Goal: Understand process/instructions: Learn about a topic

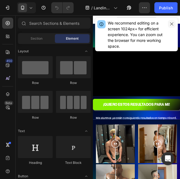
click at [173, 24] on icon "button" at bounding box center [172, 24] width 4 height 4
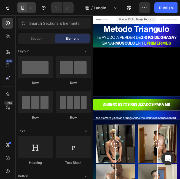
click at [32, 7] on icon at bounding box center [31, 8] width 6 height 6
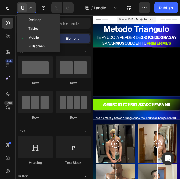
click at [32, 7] on icon at bounding box center [31, 8] width 6 height 6
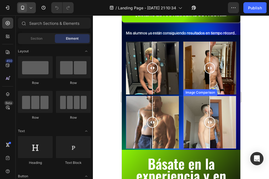
scroll to position [136, 0]
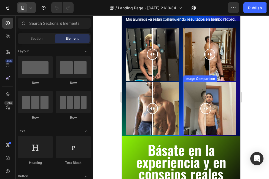
drag, startPoint x: 211, startPoint y: 108, endPoint x: 213, endPoint y: 126, distance: 18.3
click at [180, 126] on div at bounding box center [205, 108] width 11 height 53
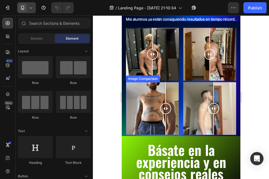
drag, startPoint x: 152, startPoint y: 111, endPoint x: 165, endPoint y: 119, distance: 15.6
click at [165, 119] on div at bounding box center [165, 108] width 11 height 53
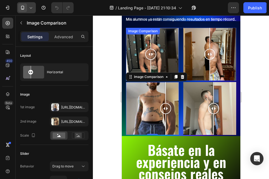
drag, startPoint x: 151, startPoint y: 57, endPoint x: 152, endPoint y: 64, distance: 7.7
click at [152, 64] on div at bounding box center [150, 54] width 11 height 53
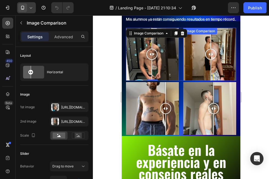
drag, startPoint x: 212, startPoint y: 57, endPoint x: 206, endPoint y: 78, distance: 22.3
click at [180, 68] on div at bounding box center [210, 54] width 11 height 53
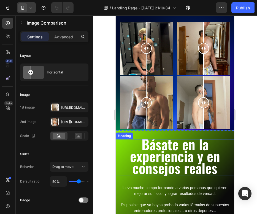
scroll to position [131, 0]
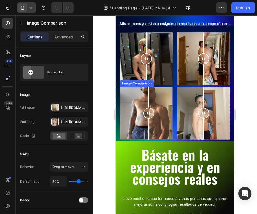
drag, startPoint x: 147, startPoint y: 113, endPoint x: 149, endPoint y: 131, distance: 18.9
click at [149, 131] on div at bounding box center [148, 113] width 11 height 53
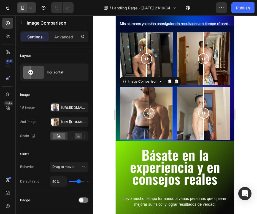
drag, startPoint x: 147, startPoint y: 59, endPoint x: 147, endPoint y: 76, distance: 16.8
click at [147, 76] on div at bounding box center [146, 58] width 11 height 53
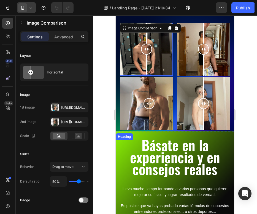
scroll to position [139, 0]
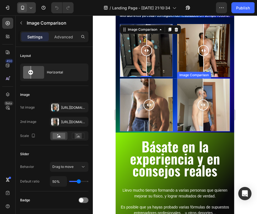
drag, startPoint x: 205, startPoint y: 104, endPoint x: 203, endPoint y: 111, distance: 6.8
click at [180, 111] on div at bounding box center [203, 104] width 11 height 53
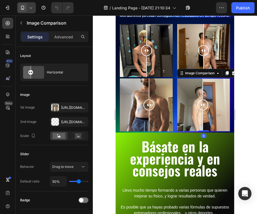
scroll to position [134, 0]
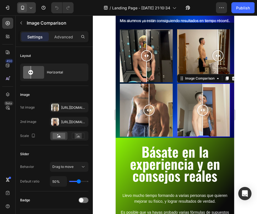
drag, startPoint x: 205, startPoint y: 53, endPoint x: 218, endPoint y: 86, distance: 35.3
click at [180, 86] on div "Image Comparison Image Comparison Row Image Comparison Image Comparison 0 Row" at bounding box center [175, 82] width 110 height 107
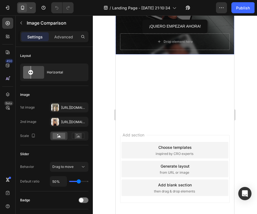
scroll to position [108, 0]
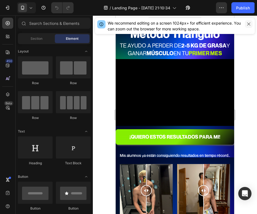
click at [251, 23] on icon "button" at bounding box center [249, 24] width 4 height 4
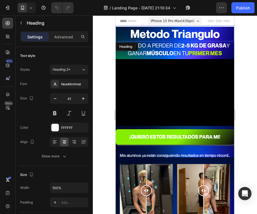
click at [232, 33] on h2 "metodo triangulo" at bounding box center [175, 34] width 119 height 16
click at [120, 32] on h2 "metodo triangulo" at bounding box center [175, 34] width 119 height 16
click at [104, 33] on div at bounding box center [175, 114] width 164 height 198
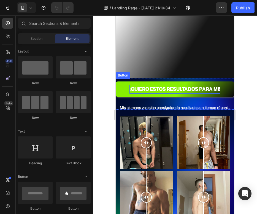
scroll to position [138, 0]
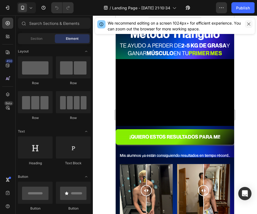
click at [248, 23] on icon "button" at bounding box center [248, 23] width 3 height 3
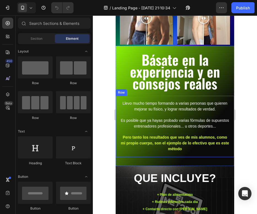
scroll to position [270, 0]
